Goal: Register for event/course

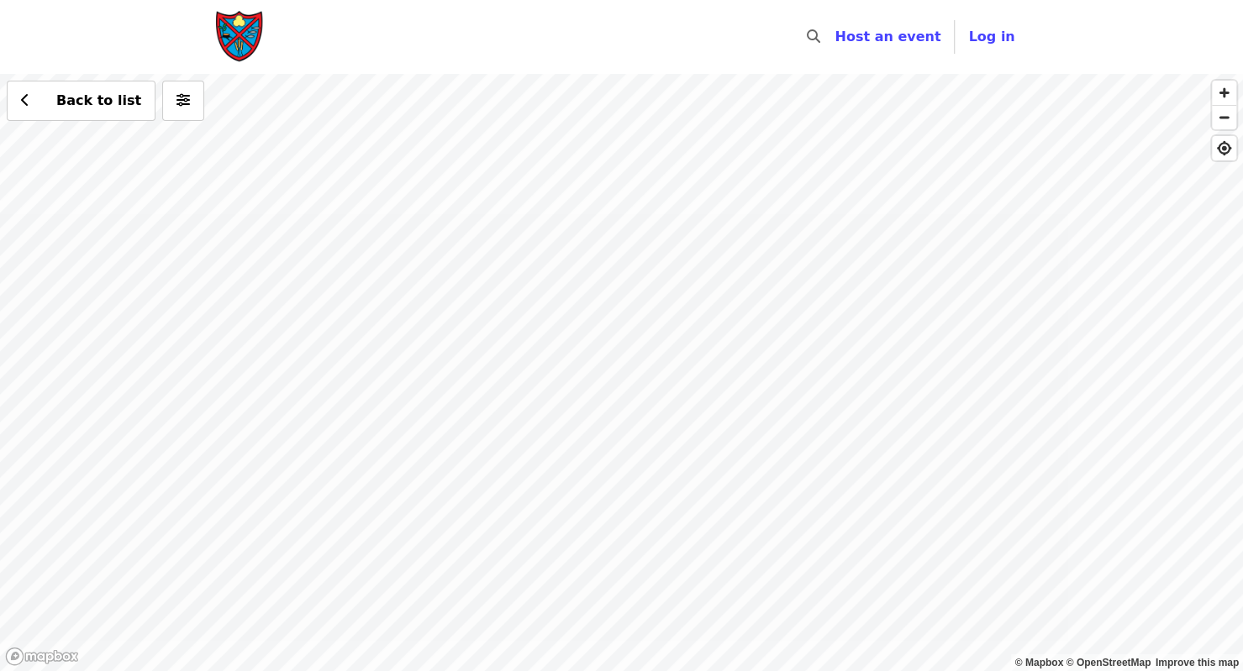
click at [651, 528] on div "Back to list" at bounding box center [621, 372] width 1243 height 597
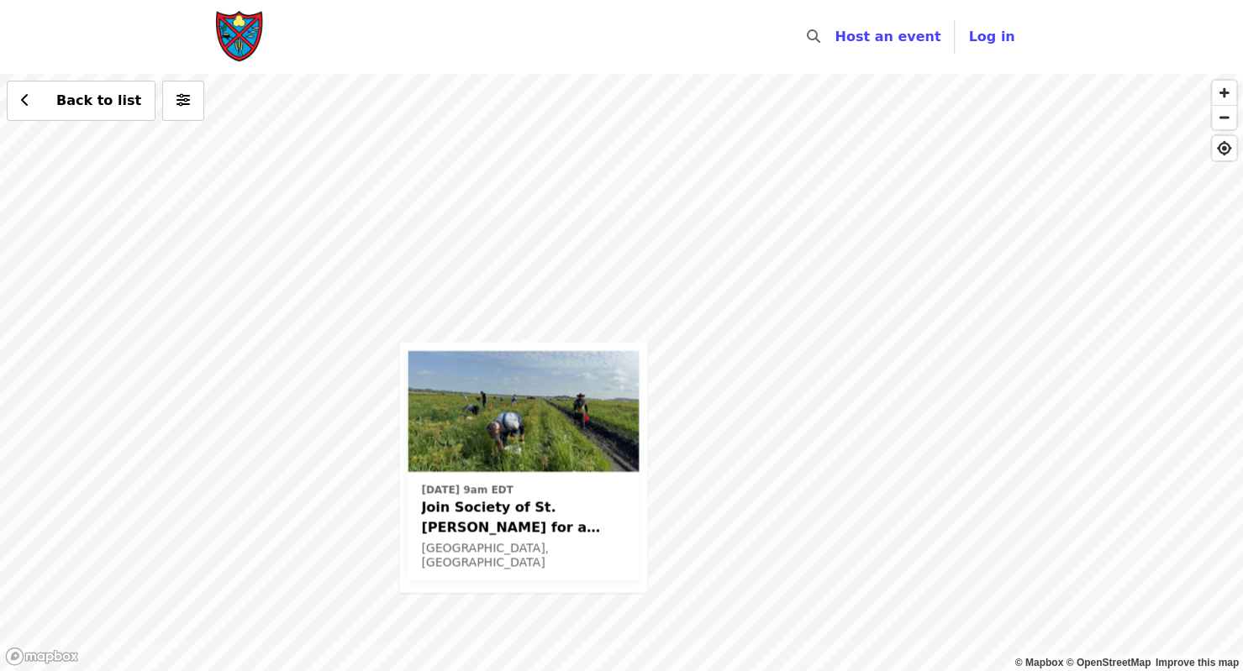
drag, startPoint x: 389, startPoint y: 207, endPoint x: 969, endPoint y: 499, distance: 649.2
click at [969, 499] on div "Thu, Oct 16 @ 9am EDT Join Society of St. Andrew for a Glean in Mt. Dora , FL✨ …" at bounding box center [621, 372] width 1243 height 597
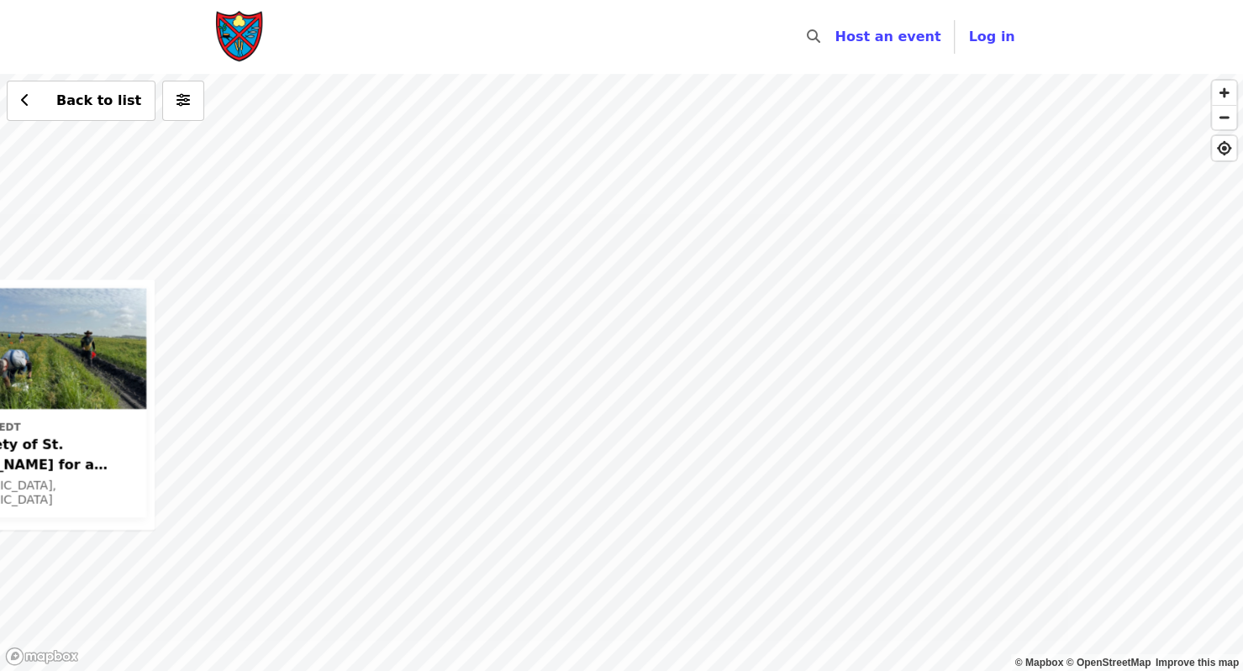
drag, startPoint x: 398, startPoint y: 374, endPoint x: 1362, endPoint y: 374, distance: 963.6
click at [1242, 374] on html "Skip to content ​ Host an event Host Log in © Mapbox © OpenStreetMap Improve th…" at bounding box center [621, 335] width 1243 height 671
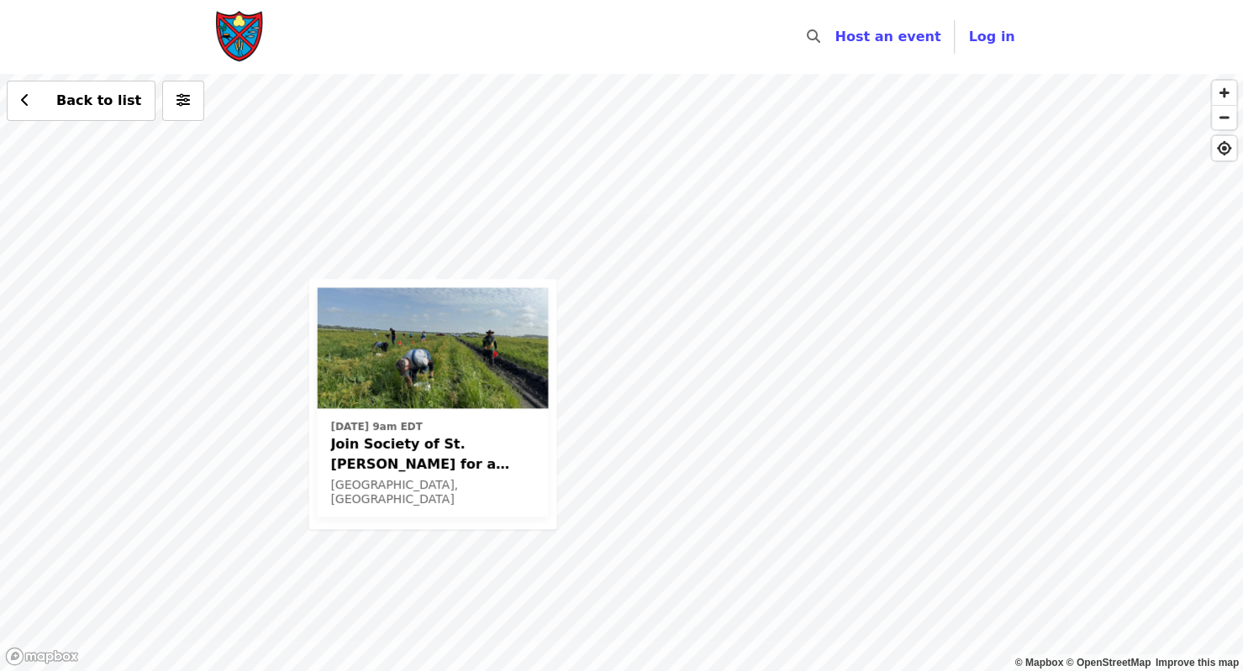
drag, startPoint x: 625, startPoint y: 263, endPoint x: 1010, endPoint y: 263, distance: 384.8
click at [1010, 263] on div "Thu, Oct 16 @ 9am EDT Join Society of St. Andrew for a Glean in Mt. Dora , FL✨ …" at bounding box center [621, 372] width 1243 height 597
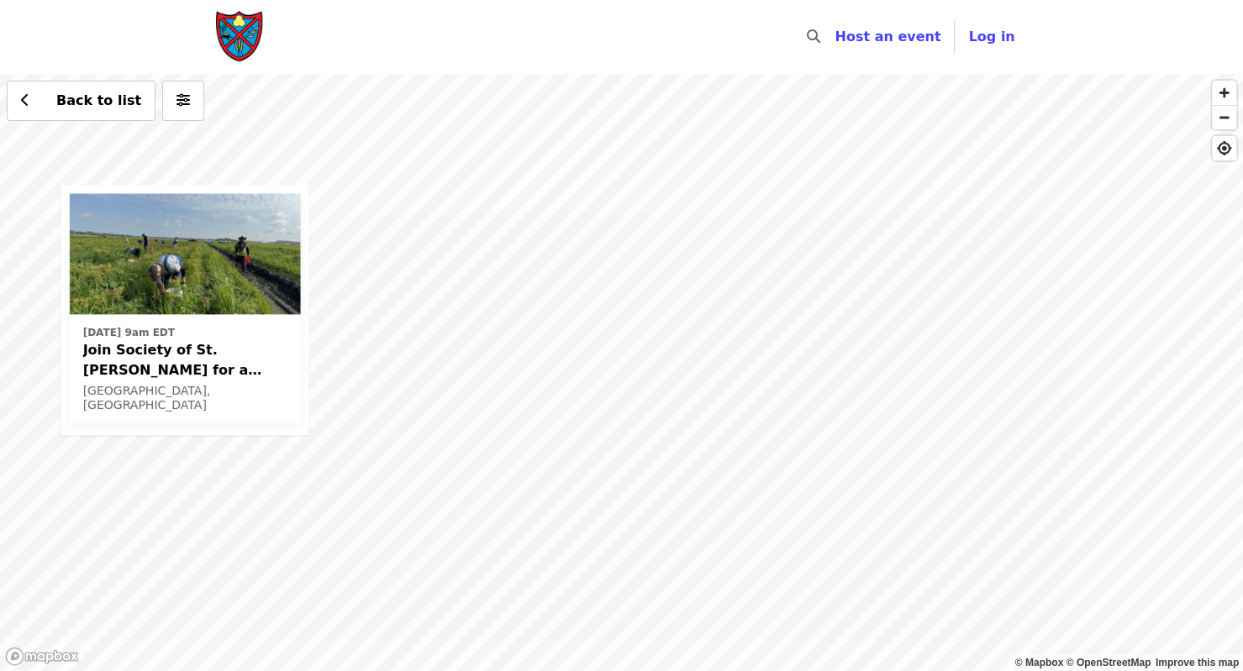
drag, startPoint x: 409, startPoint y: 257, endPoint x: 665, endPoint y: 339, distance: 268.9
click at [665, 339] on div "Thu, Oct 16 @ 9am EDT Join Society of St. Andrew for a Glean in Mt. Dora , FL✨ …" at bounding box center [621, 372] width 1243 height 597
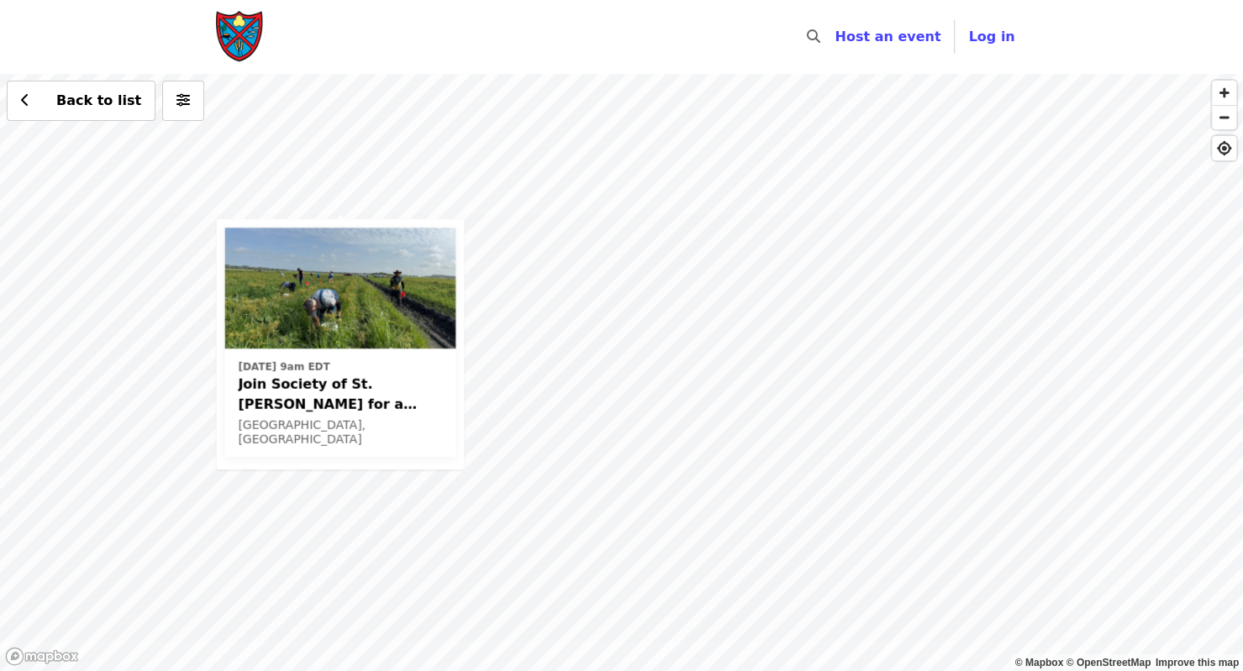
click at [313, 405] on span "Join Society of St. [PERSON_NAME] for a Glean in Mt. [PERSON_NAME] , [GEOGRAPHI…" at bounding box center [340, 395] width 204 height 40
